Goal: Task Accomplishment & Management: Manage account settings

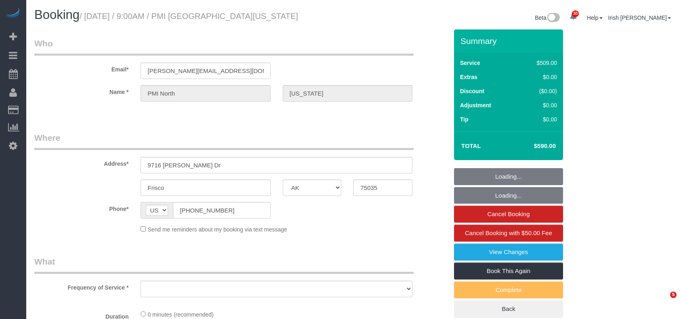
select select "[GEOGRAPHIC_DATA]"
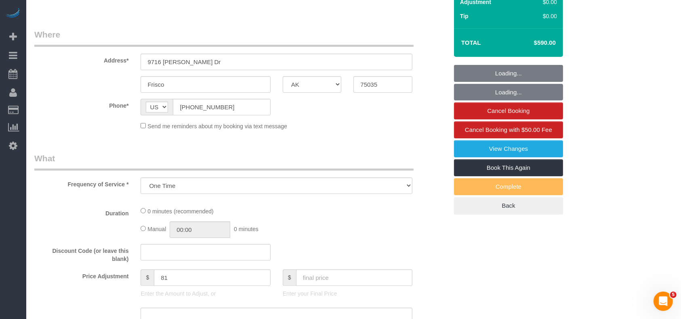
select select "object:13574"
select select "3"
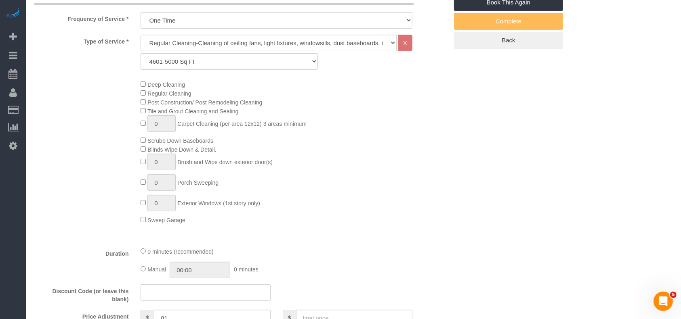
scroll to position [485, 0]
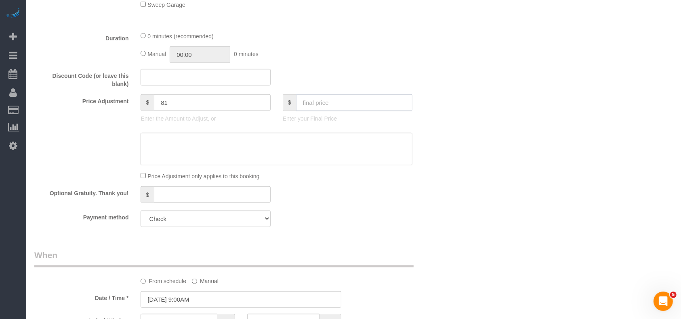
click at [319, 103] on input "text" at bounding box center [354, 102] width 117 height 17
type input "2"
type input "-507"
click at [326, 107] on input "text" at bounding box center [354, 102] width 117 height 17
paste input "5"
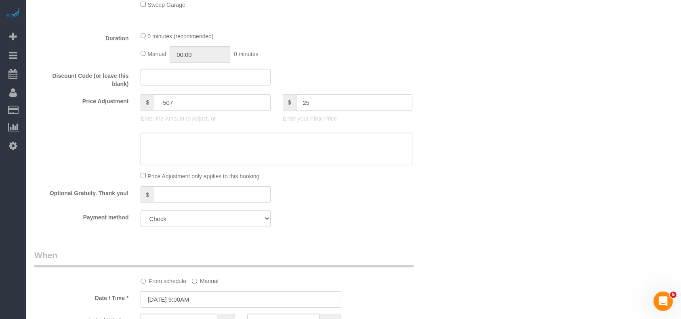
drag, startPoint x: 324, startPoint y: 108, endPoint x: 288, endPoint y: 104, distance: 36.6
click at [288, 104] on div "$ 25" at bounding box center [348, 102] width 130 height 17
type input "25"
click at [269, 157] on textarea at bounding box center [277, 149] width 272 height 33
type input "-484"
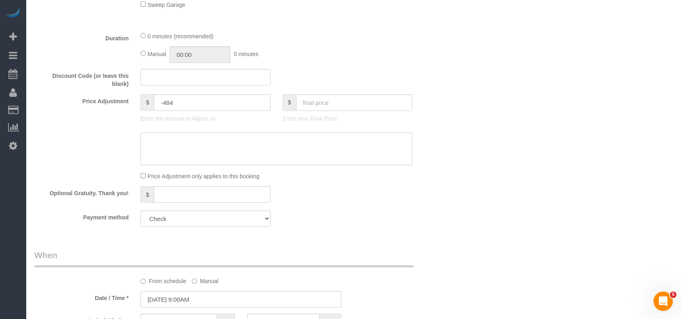
paste textarea "25"
click at [145, 145] on textarea at bounding box center [277, 149] width 272 height 33
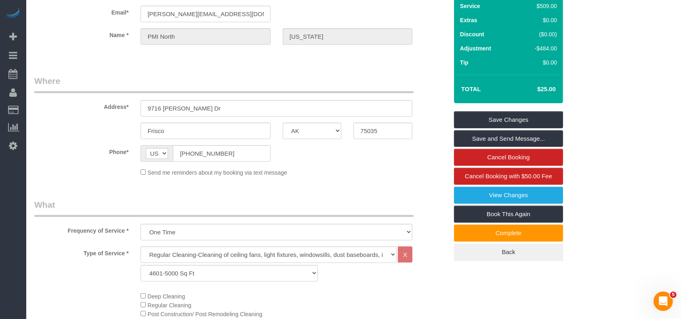
scroll to position [0, 0]
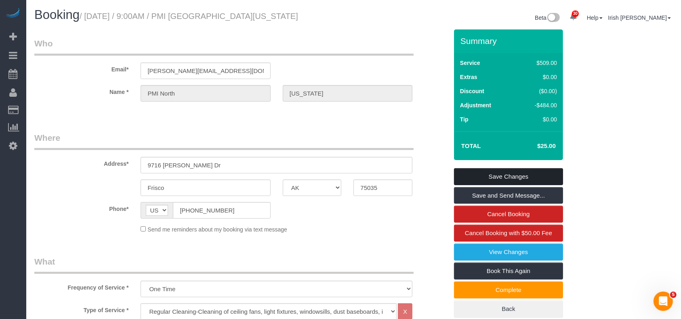
type textarea "$25 travel fee"
drag, startPoint x: 477, startPoint y: 175, endPoint x: 390, endPoint y: 254, distance: 116.9
click at [477, 175] on link "Save Changes" at bounding box center [508, 176] width 109 height 17
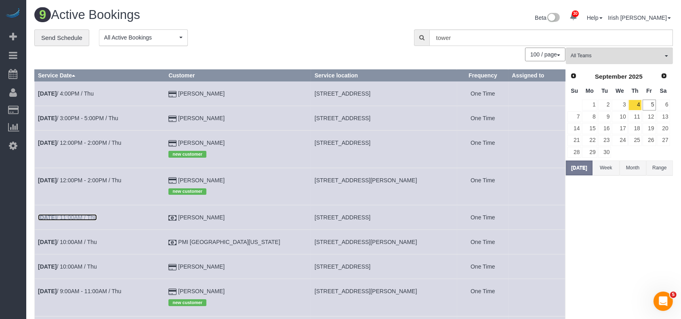
click at [95, 216] on link "[DATE] 11:00AM / Thu" at bounding box center [67, 217] width 59 height 6
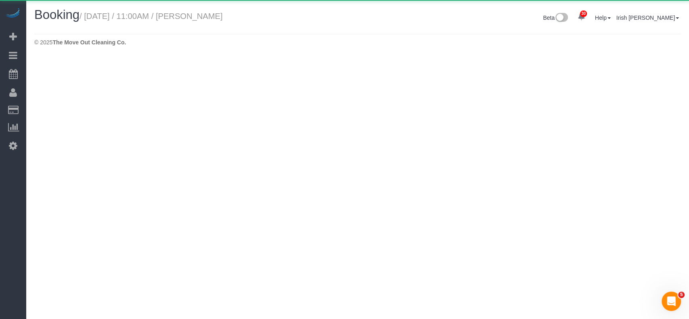
select select "[GEOGRAPHIC_DATA]"
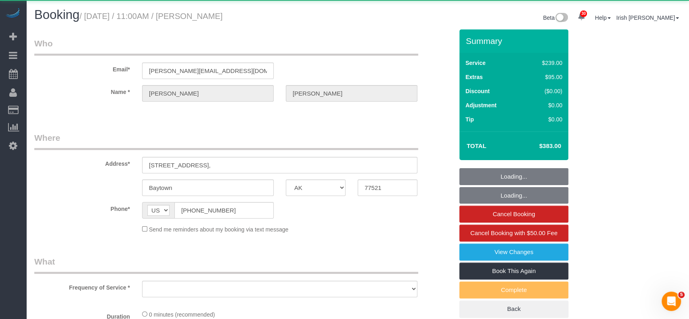
select select "object:14152"
select select "3"
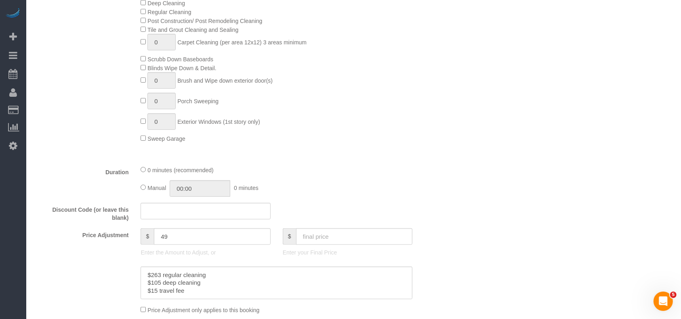
scroll to position [430, 0]
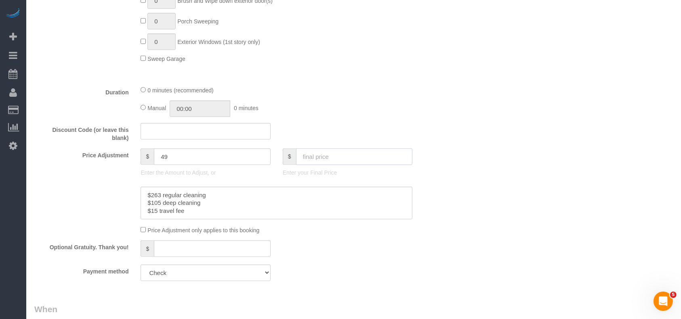
click at [311, 157] on input "text" at bounding box center [354, 157] width 117 height 17
type input "398"
drag, startPoint x: 199, startPoint y: 214, endPoint x: 143, endPoint y: 211, distance: 55.8
click at [143, 211] on textarea at bounding box center [277, 203] width 272 height 33
click at [198, 214] on textarea at bounding box center [277, 203] width 272 height 33
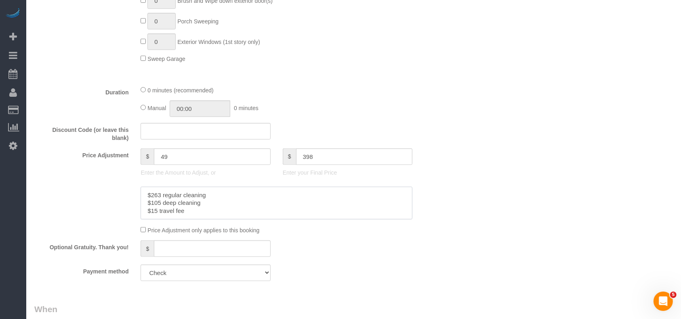
type input "64"
paste textarea "$15 travel fee"
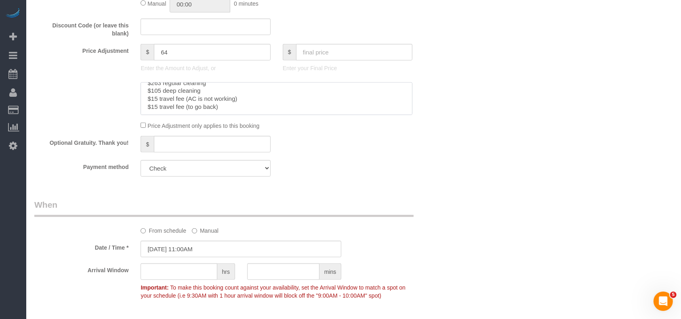
scroll to position [538, 0]
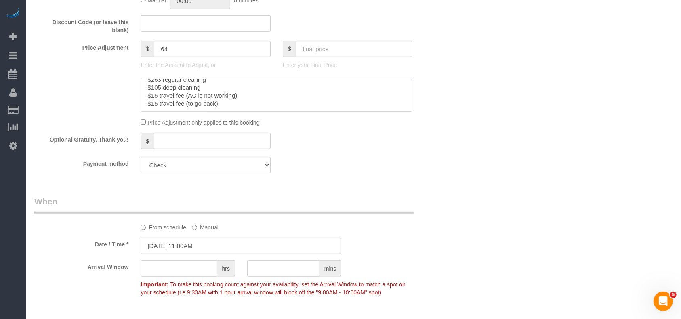
type textarea "$263 regular cleaning $105 deep cleaning $15 travel fee (AC is not working) $15…"
click at [195, 248] on input "[DATE] 11:00AM" at bounding box center [241, 246] width 201 height 17
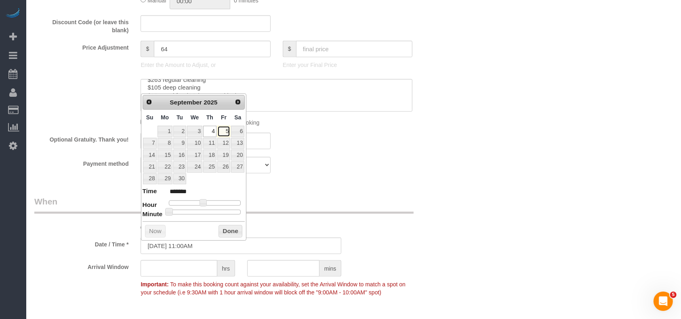
click at [224, 129] on link "5" at bounding box center [223, 131] width 13 height 11
type input "[DATE] 11:00AM"
click at [230, 232] on button "Done" at bounding box center [230, 231] width 24 height 13
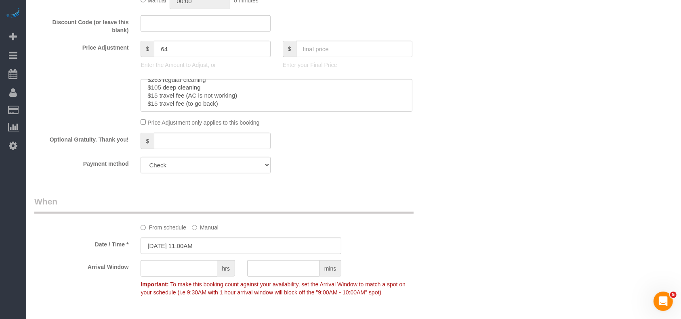
click at [364, 169] on div "Payment method Visa - 8825 - 10/2027 Visa - 8825 - 10/2027 (Default) Add Credit…" at bounding box center [241, 165] width 426 height 17
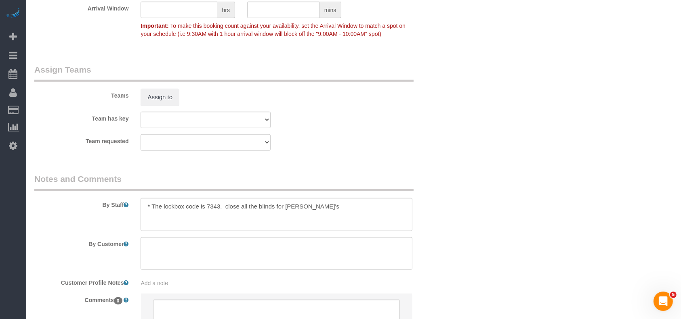
scroll to position [869, 0]
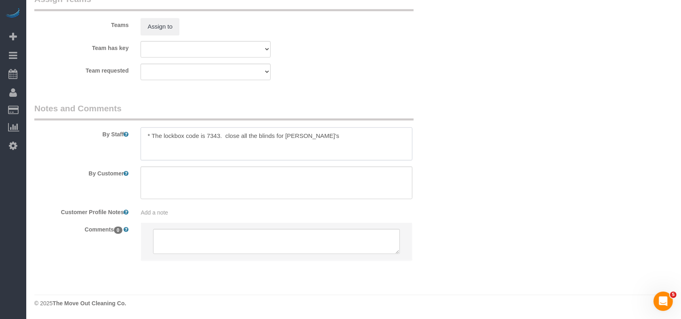
click at [325, 133] on textarea at bounding box center [277, 144] width 272 height 33
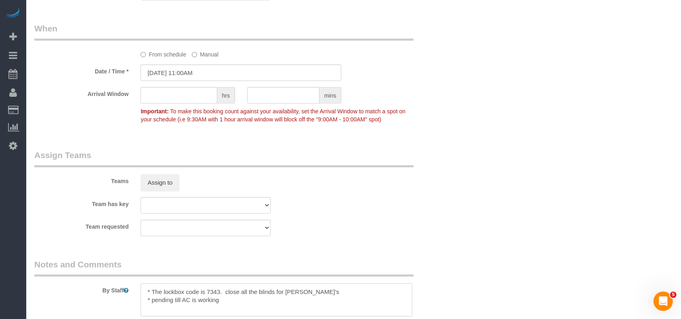
scroll to position [708, 0]
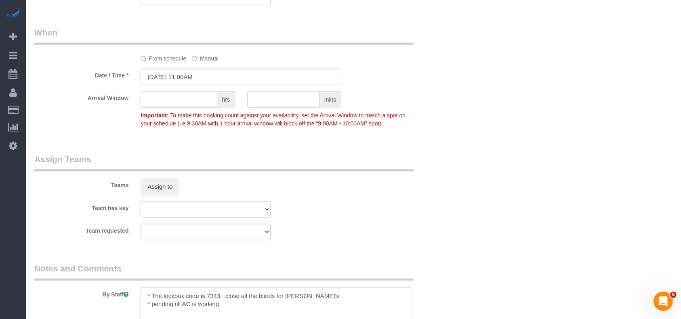
type textarea "* The lockbox code is 7343. close all the blinds for [PERSON_NAME]'s * pending …"
click at [280, 74] on input "[DATE] 11:00AM" at bounding box center [241, 77] width 201 height 17
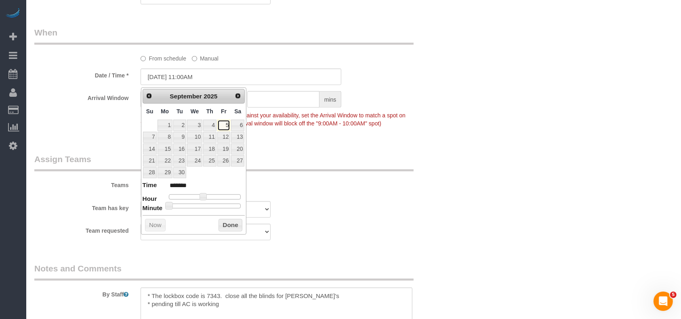
click at [229, 124] on link "5" at bounding box center [223, 125] width 13 height 11
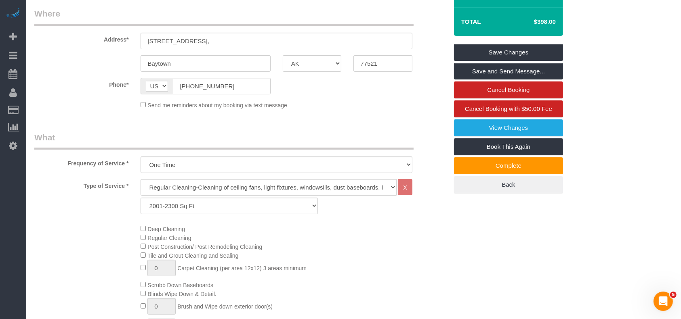
scroll to position [61, 0]
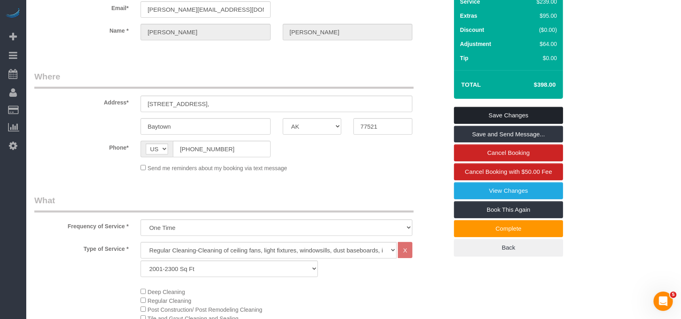
click at [500, 114] on link "Save Changes" at bounding box center [508, 115] width 109 height 17
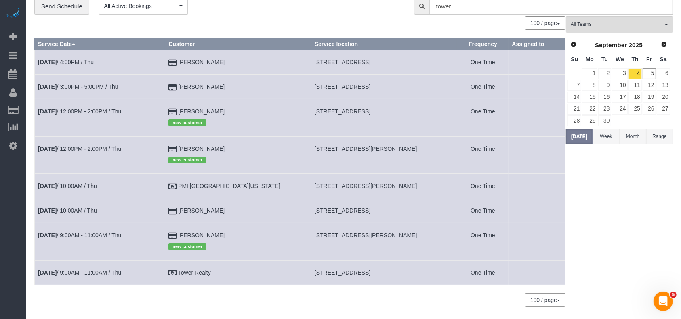
scroll to position [56, 0]
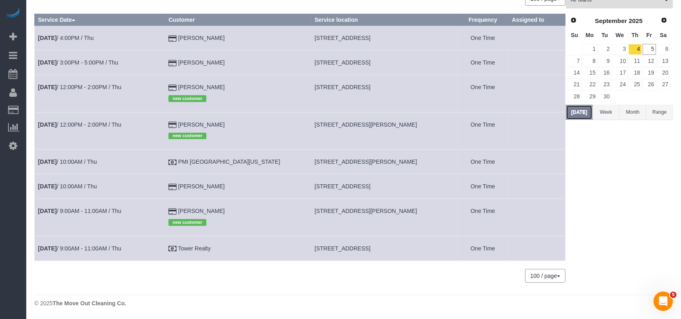
click at [585, 110] on button "[DATE]" at bounding box center [579, 112] width 27 height 15
click at [648, 51] on link "5" at bounding box center [649, 49] width 13 height 11
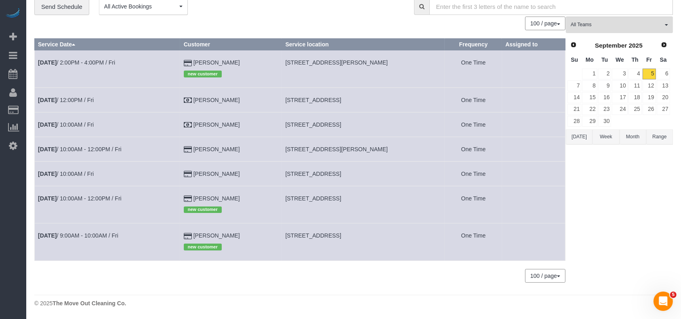
scroll to position [31, 0]
click at [83, 100] on link "[DATE] 12:00PM / Fri" at bounding box center [66, 100] width 56 height 6
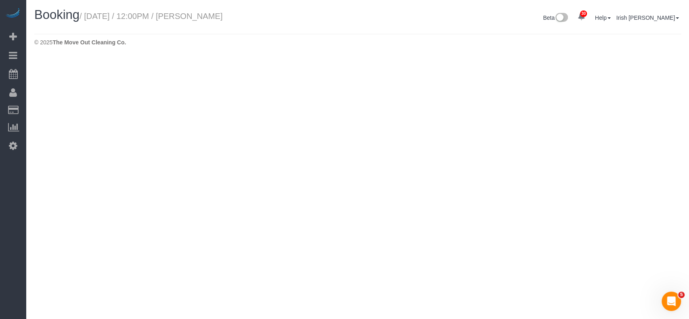
select select "[GEOGRAPHIC_DATA]"
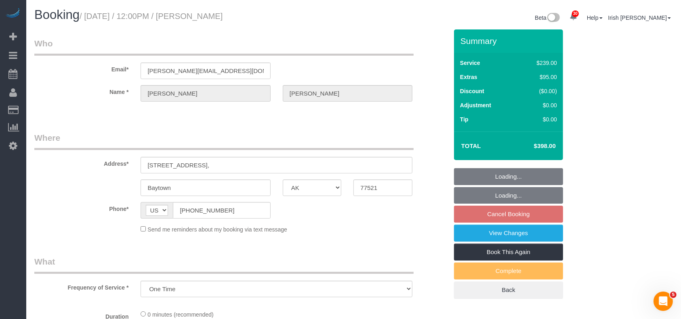
select select "object:14812"
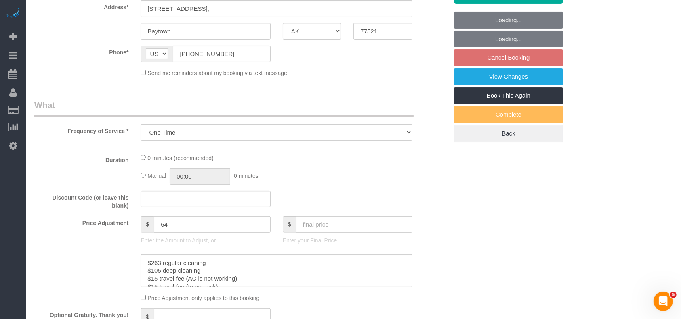
select select "3"
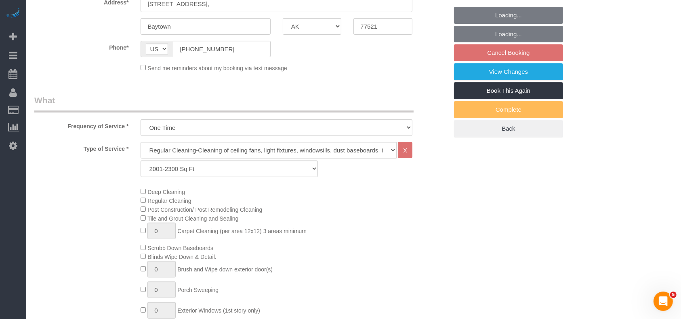
select select "object:14885"
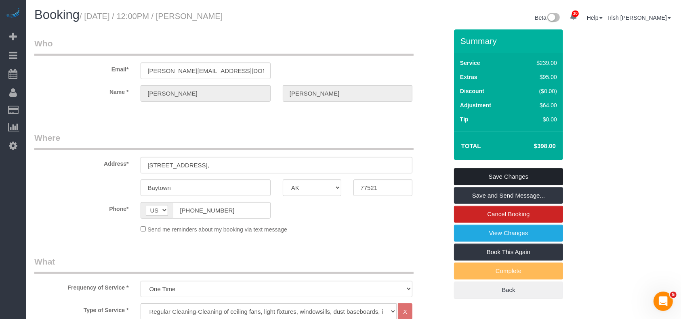
click at [531, 176] on link "Save Changes" at bounding box center [508, 176] width 109 height 17
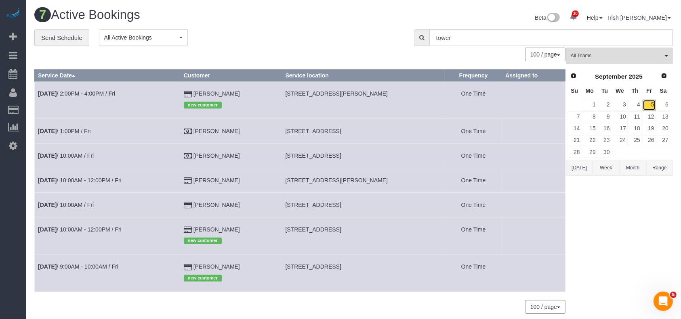
click at [647, 103] on link "5" at bounding box center [649, 105] width 13 height 11
drag, startPoint x: 256, startPoint y: 91, endPoint x: 176, endPoint y: 91, distance: 80.0
click at [176, 91] on tr "[DATE] 2:00PM - 4:00PM / Fri [PERSON_NAME] new customer [STREET_ADDRESS][PERSON…" at bounding box center [300, 100] width 531 height 37
copy tr "[PERSON_NAME]"
click at [322, 95] on span "[STREET_ADDRESS][PERSON_NAME]" at bounding box center [336, 93] width 103 height 6
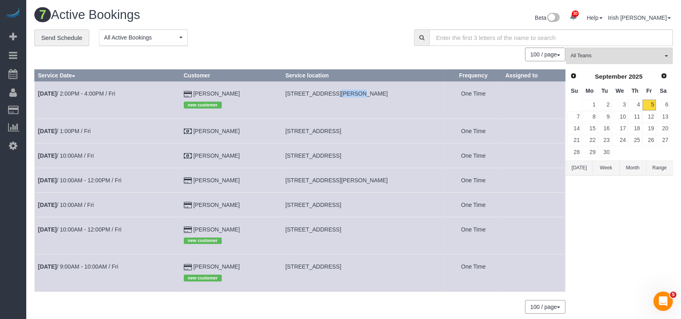
click at [322, 95] on span "[STREET_ADDRESS][PERSON_NAME]" at bounding box center [336, 93] width 103 height 6
click at [322, 94] on span "[STREET_ADDRESS][PERSON_NAME]" at bounding box center [336, 93] width 103 height 6
copy tr "[STREET_ADDRESS][PERSON_NAME]"
drag, startPoint x: 247, startPoint y: 90, endPoint x: 232, endPoint y: 32, distance: 59.4
click at [196, 90] on td "[PERSON_NAME] new customer" at bounding box center [231, 100] width 102 height 37
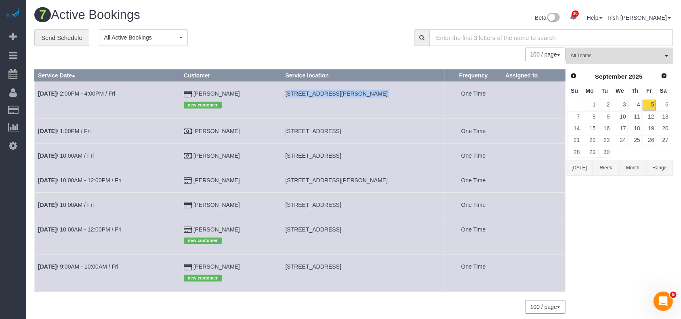
copy td "[PERSON_NAME]"
drag, startPoint x: 261, startPoint y: 181, endPoint x: 177, endPoint y: 183, distance: 83.6
click at [177, 183] on tr "[DATE] 10:00AM - 12:00PM / Fri [PERSON_NAME] [STREET_ADDRESS][PERSON_NAME] One …" at bounding box center [300, 180] width 531 height 25
click at [106, 176] on td "[DATE] 10:00AM - 12:00PM / Fri" at bounding box center [108, 180] width 146 height 25
click at [105, 181] on link "[DATE] 10:00AM - 12:00PM / Fri" at bounding box center [80, 180] width 84 height 6
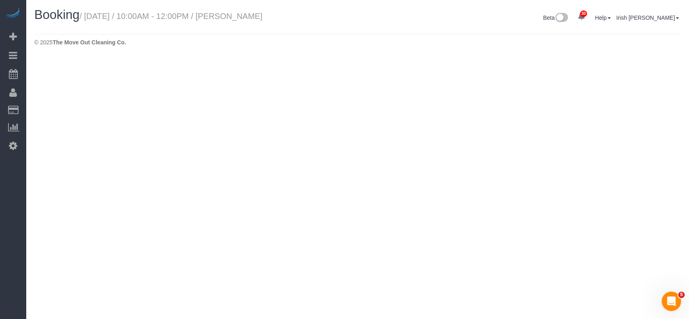
select select "[GEOGRAPHIC_DATA]"
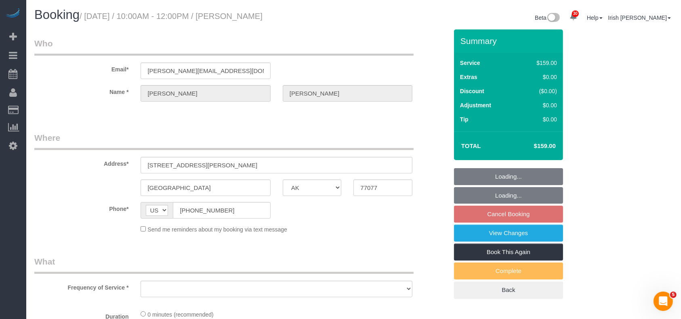
select select "string:fspay-7a1312a4-cfbc-4a2e-9f2a-d85a10c16d12"
drag, startPoint x: 191, startPoint y: 208, endPoint x: 148, endPoint y: 208, distance: 42.8
click at [148, 208] on div "AF AL DZ AD AO AI AQ AG AR AM AW AU AT AZ BS BH BD BB BY BE BZ BJ BM BT BO BA B…" at bounding box center [206, 210] width 130 height 17
select select "object:15428"
select select "3"
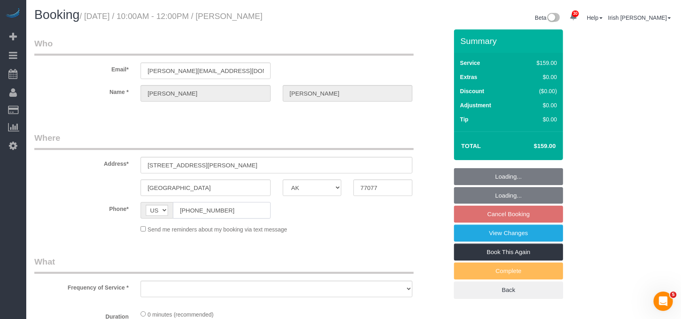
select select "spot283"
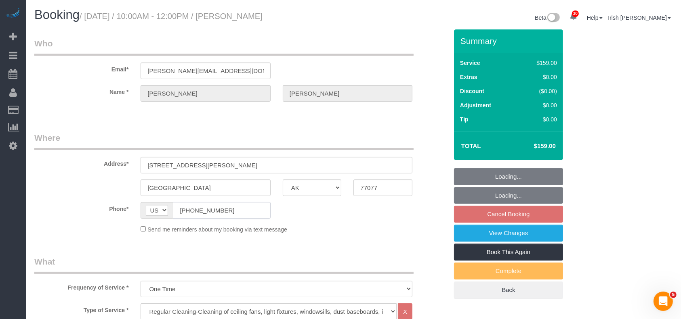
select select "object:15503"
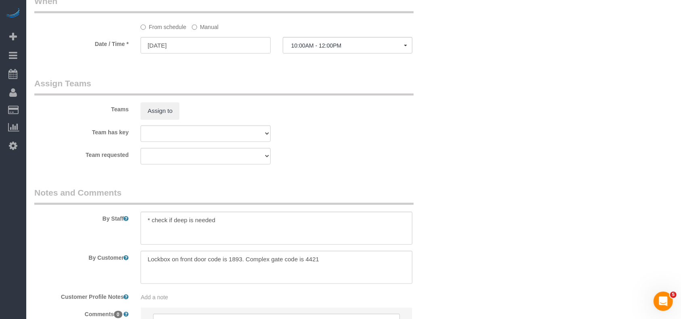
scroll to position [808, 0]
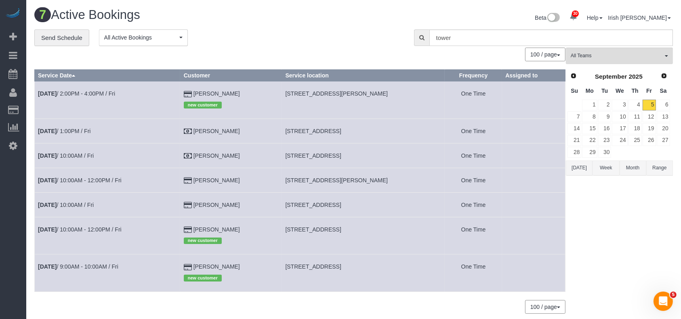
drag, startPoint x: 242, startPoint y: 207, endPoint x: 261, endPoint y: 97, distance: 111.9
click at [184, 206] on tr "[DATE] 10:00AM / Fri [PERSON_NAME] [STREET_ADDRESS] One Time" at bounding box center [300, 205] width 531 height 25
copy tr "[PERSON_NAME]"
click at [113, 227] on td "[DATE] 10:00AM - 12:00PM / Fri" at bounding box center [108, 235] width 146 height 37
click at [110, 229] on link "[DATE] 10:00AM - 12:00PM / Fri" at bounding box center [80, 230] width 84 height 6
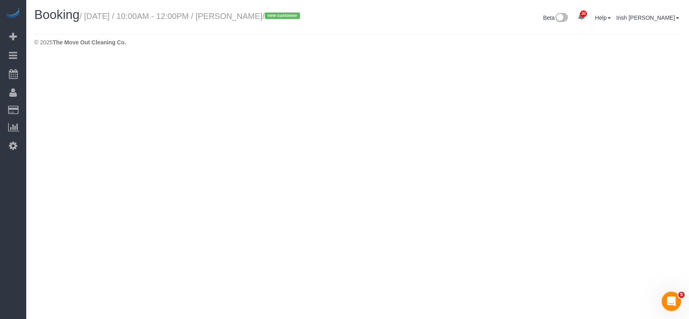
select select "[GEOGRAPHIC_DATA]"
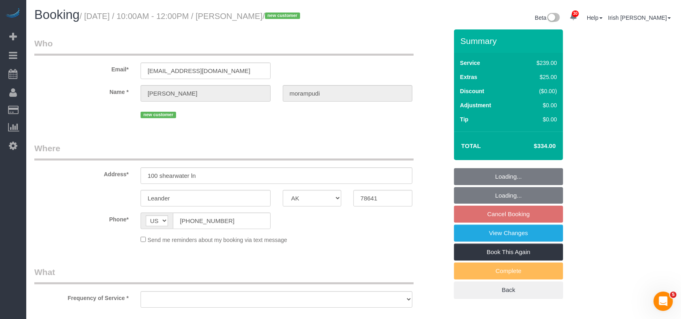
select select "object:15982"
select select "string:fspay-fa9b5277-2f3f-4234-87c9-93f5091d5157"
click at [130, 227] on div "Phone* AF AL DZ AD AO AI AQ AG AR AM AW AU AT AZ BS BH BD BB BY BE BZ BJ BM BT …" at bounding box center [241, 221] width 426 height 17
select select "spot308"
select select "3"
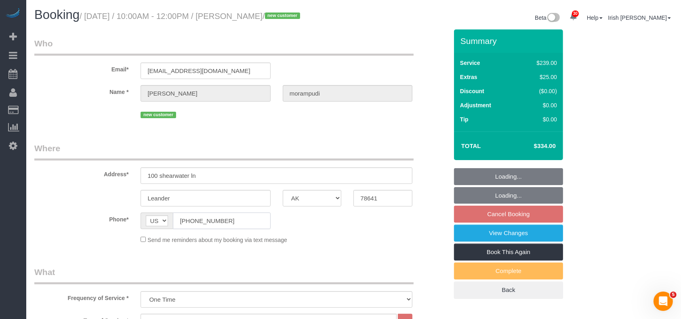
select select "object:16060"
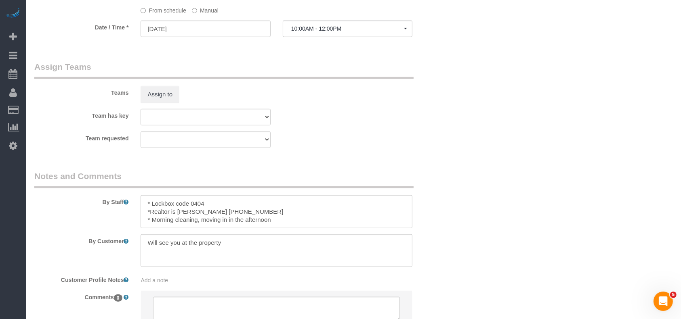
scroll to position [846, 0]
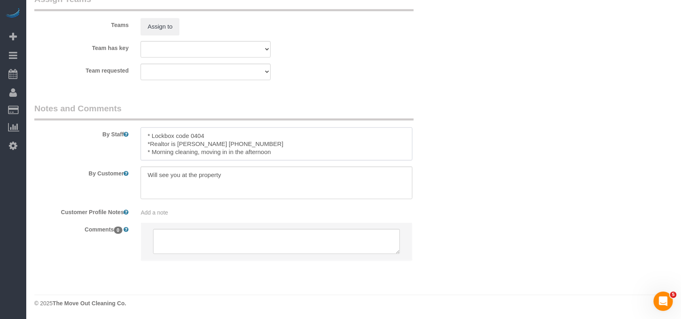
drag, startPoint x: 231, startPoint y: 144, endPoint x: 267, endPoint y: 146, distance: 35.6
click at [267, 146] on textarea at bounding box center [277, 144] width 272 height 33
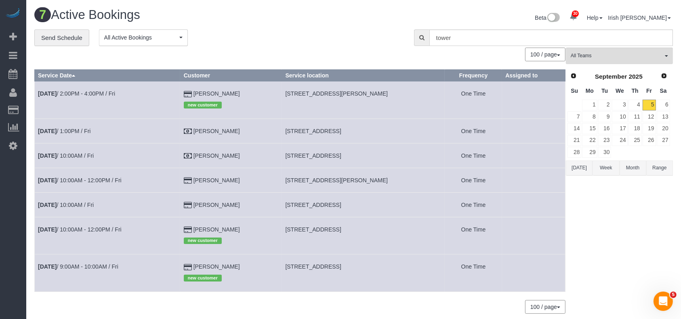
drag, startPoint x: 227, startPoint y: 267, endPoint x: 193, endPoint y: 246, distance: 40.2
click at [183, 265] on tr "[DATE] 9:00AM - 10:00AM / Fri [PERSON_NAME] new customer [STREET_ADDRESS] One T…" at bounding box center [300, 273] width 531 height 37
copy tr "[PERSON_NAME]"
click at [611, 166] on button "Week" at bounding box center [605, 168] width 27 height 15
